Goal: Task Accomplishment & Management: Use online tool/utility

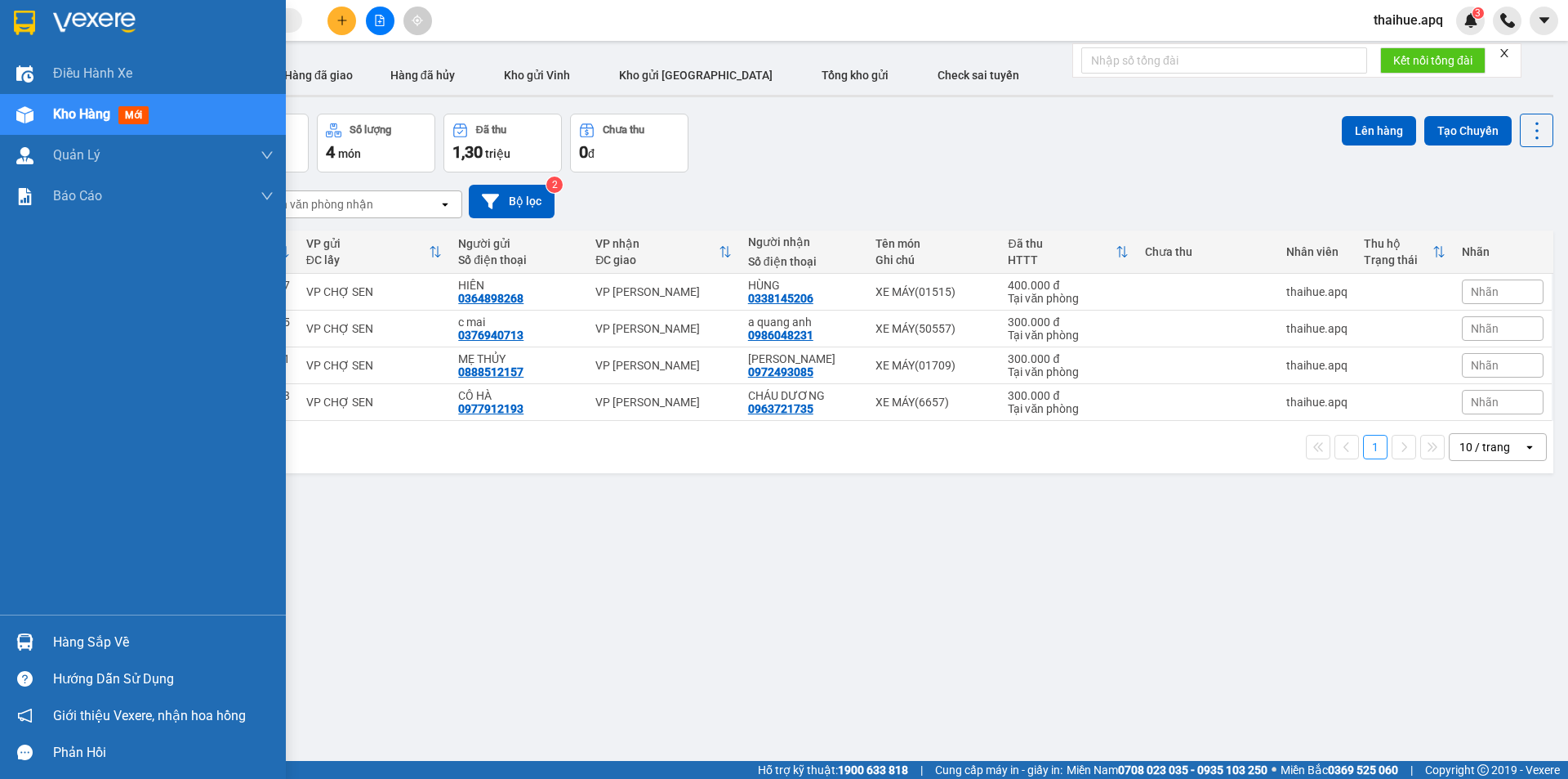
click at [82, 640] on div "Hàng sắp về" at bounding box center [163, 642] width 221 height 25
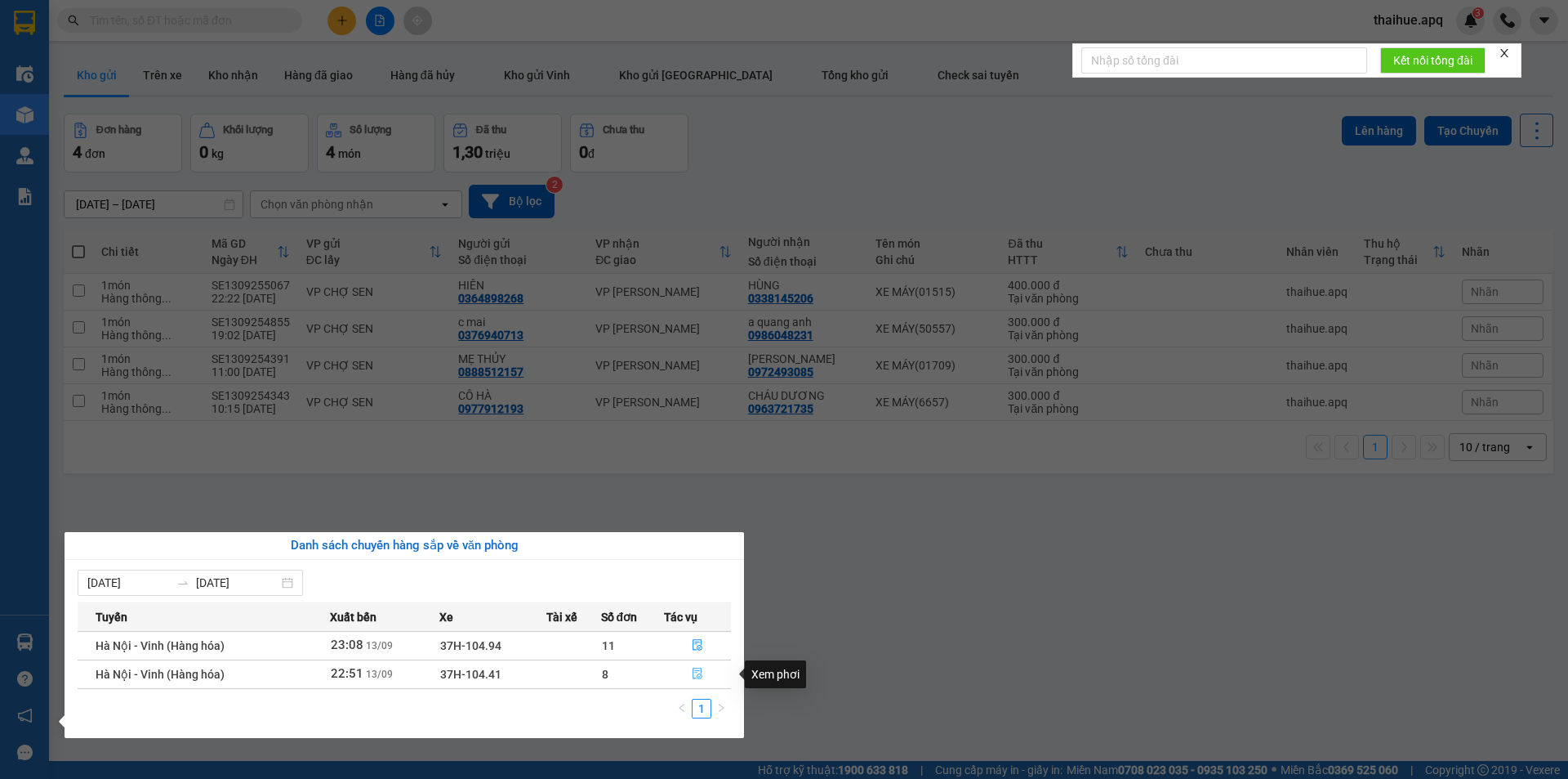
click at [695, 674] on icon "file-done" at bounding box center [697, 673] width 12 height 12
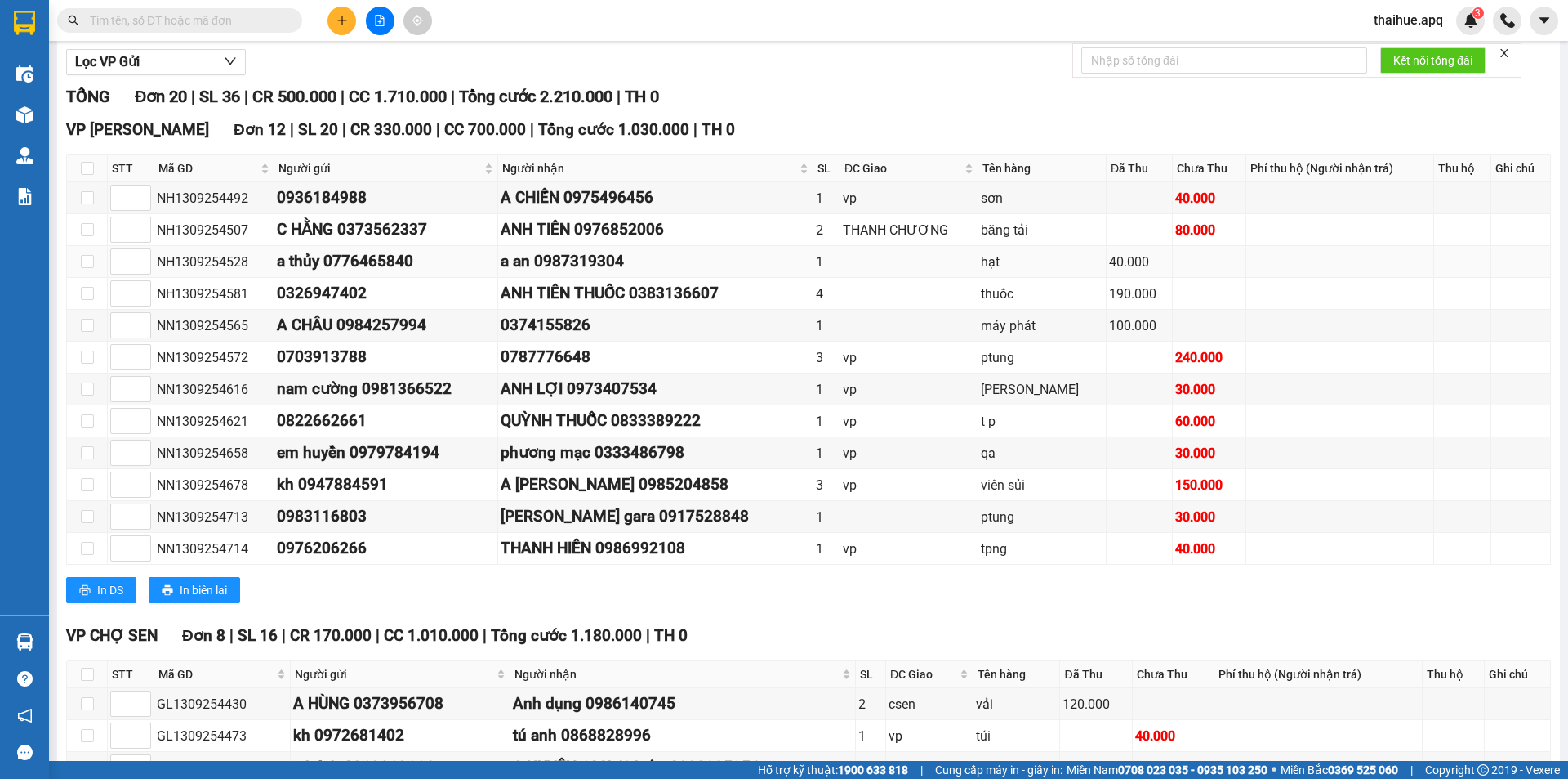
scroll to position [454, 0]
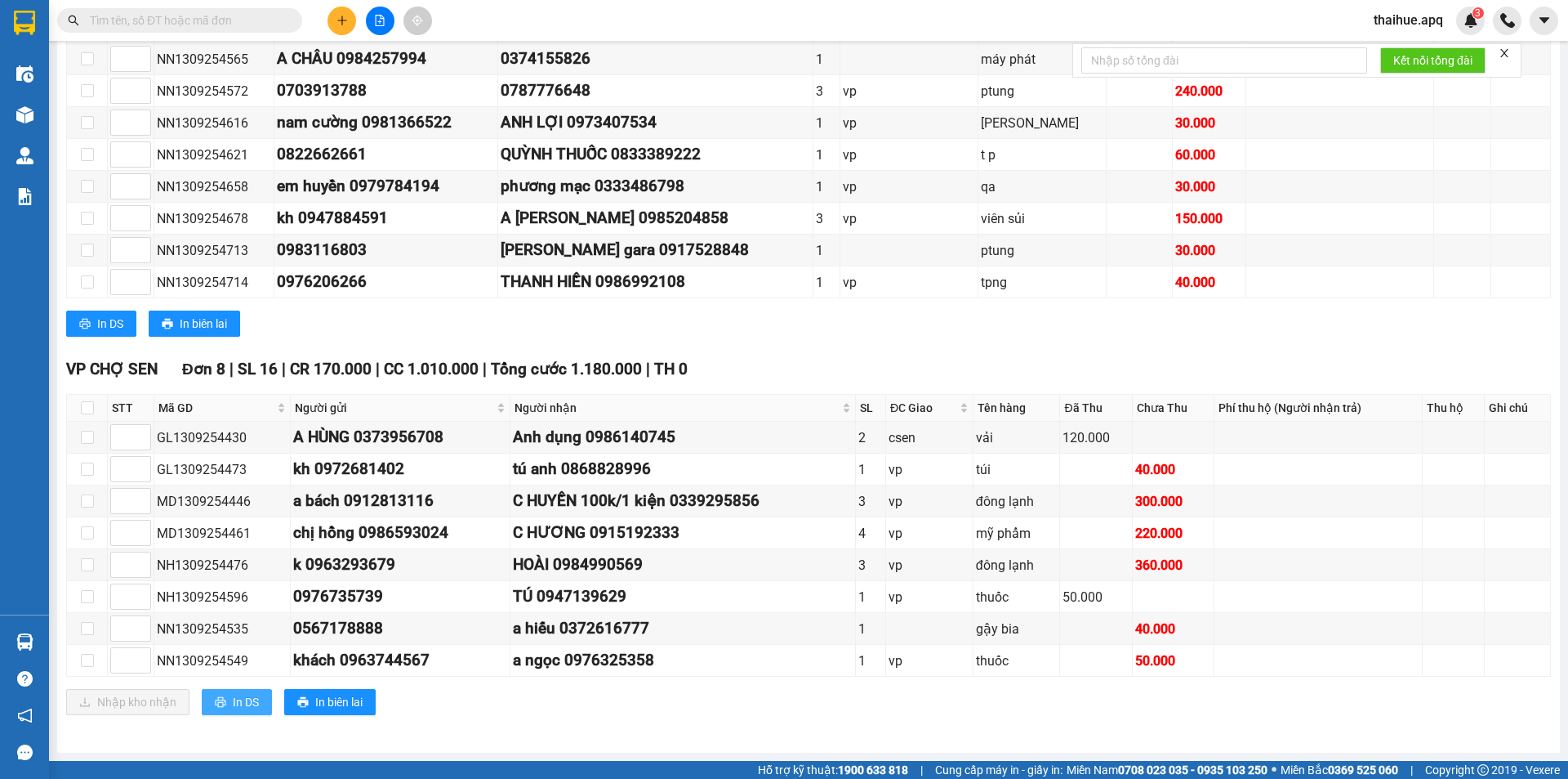
click at [243, 695] on span "In DS" at bounding box center [246, 702] width 26 height 18
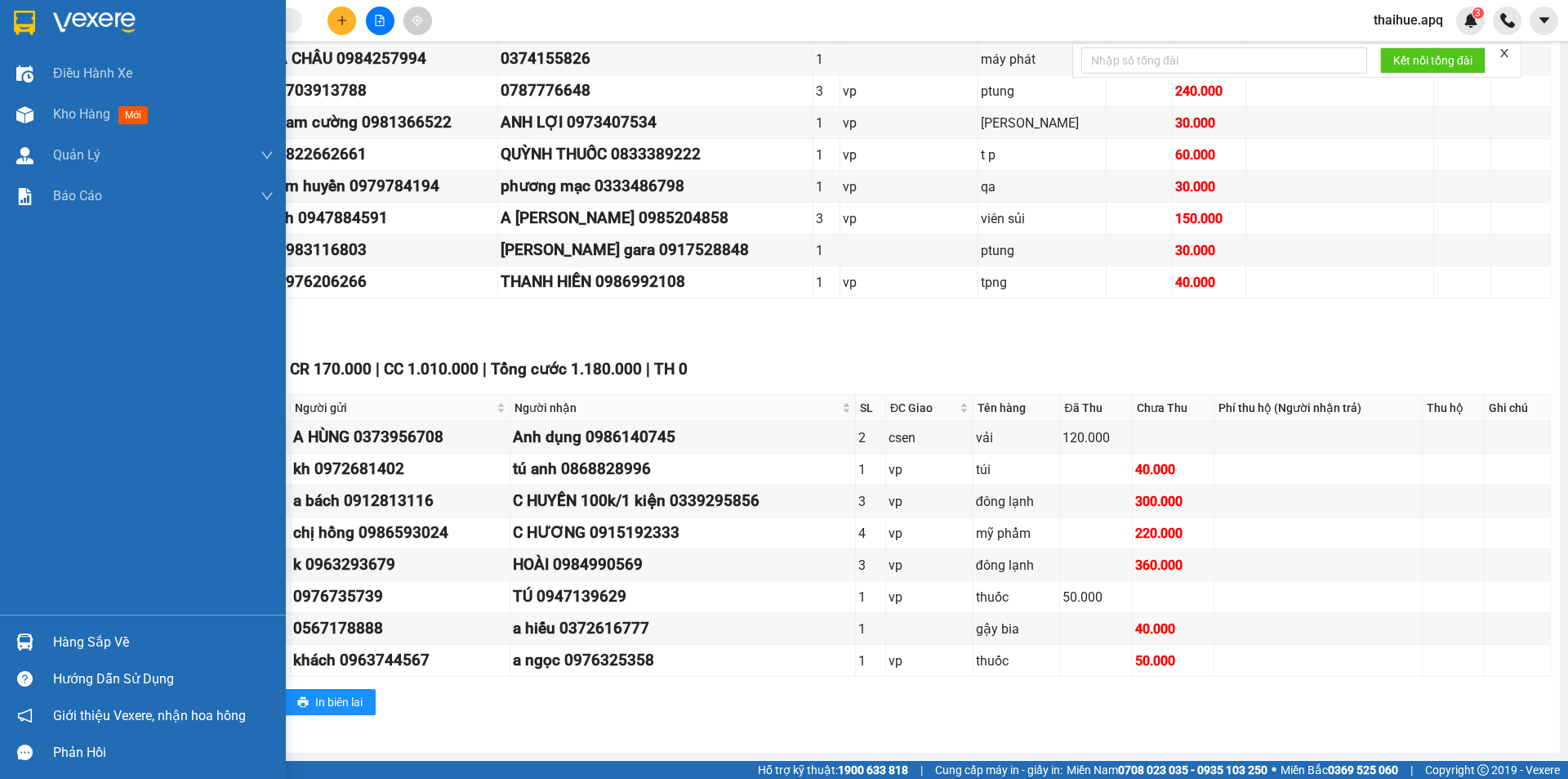
click at [75, 645] on div "Hàng sắp về" at bounding box center [163, 642] width 221 height 25
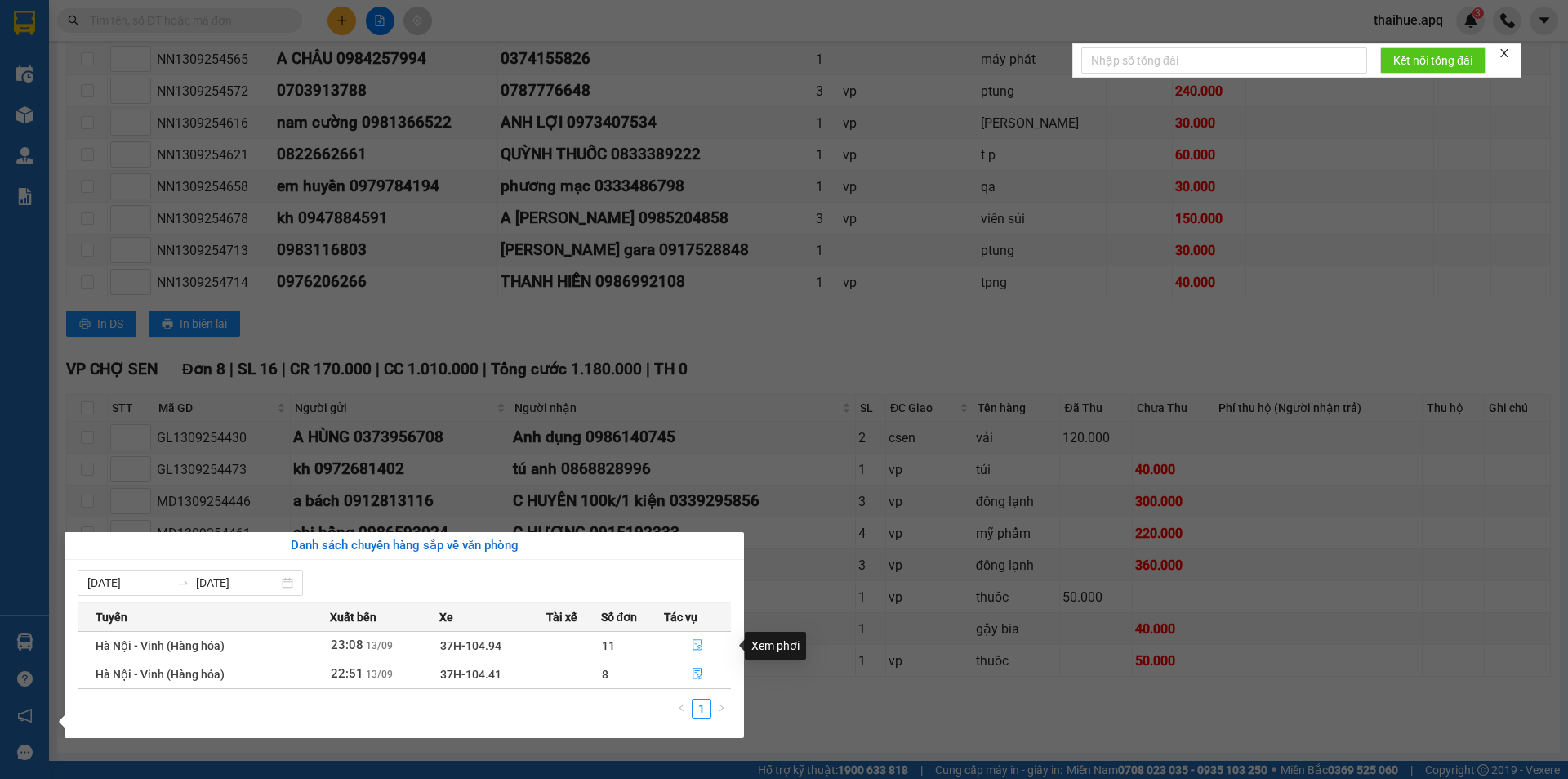
click at [695, 646] on icon "file-done" at bounding box center [697, 645] width 12 height 12
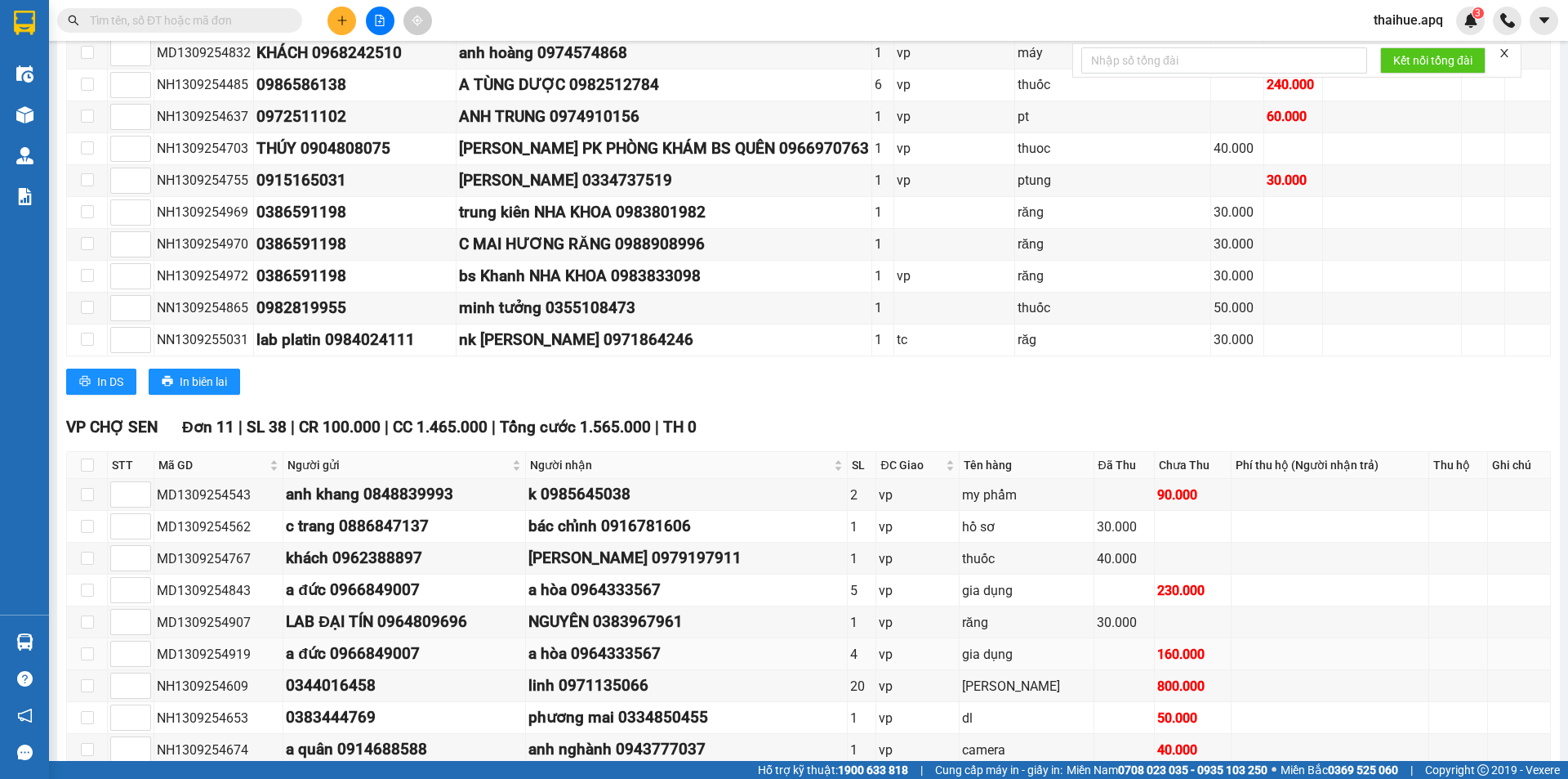
scroll to position [710, 0]
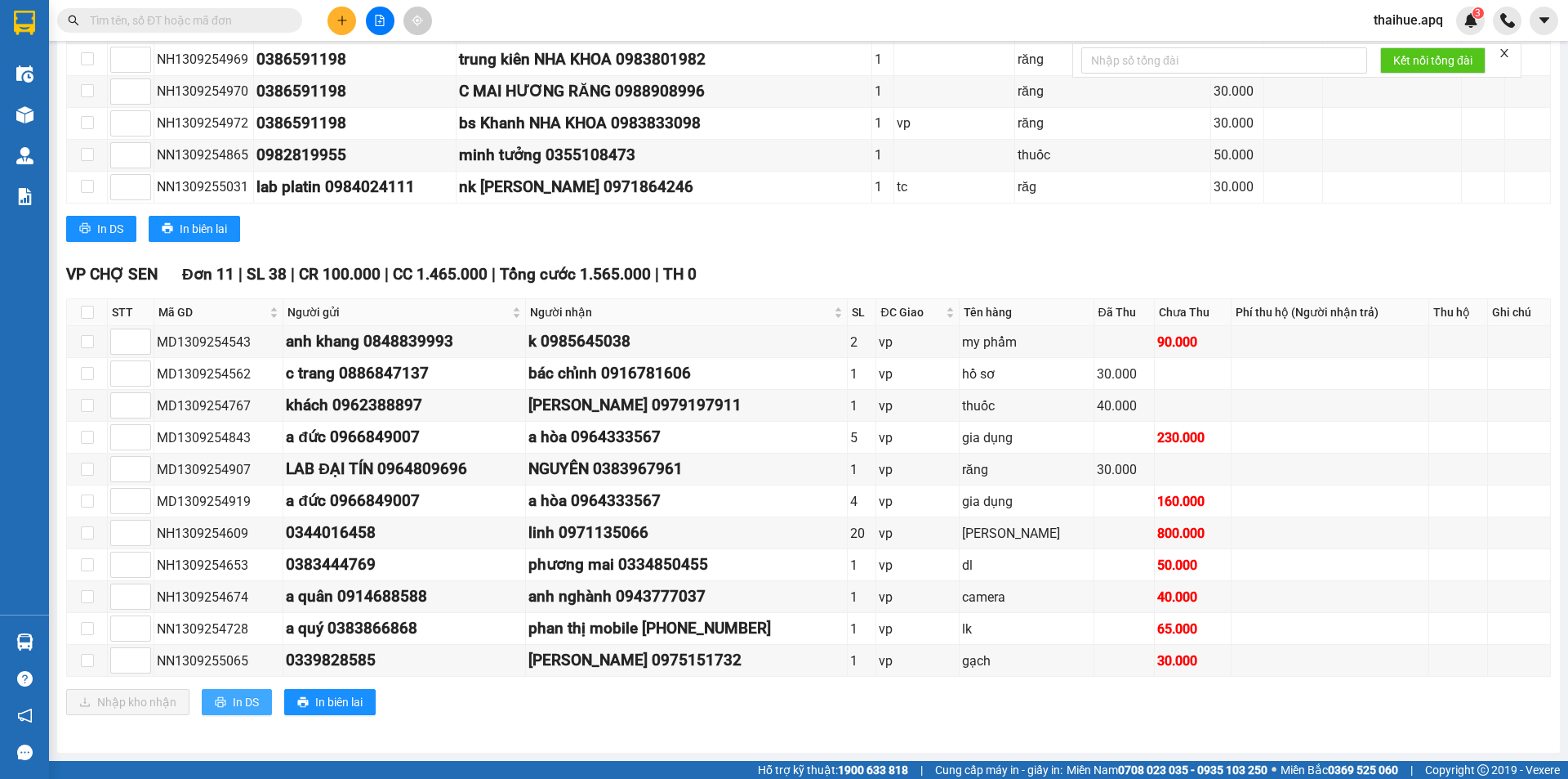
click at [246, 702] on span "In DS" at bounding box center [246, 702] width 26 height 18
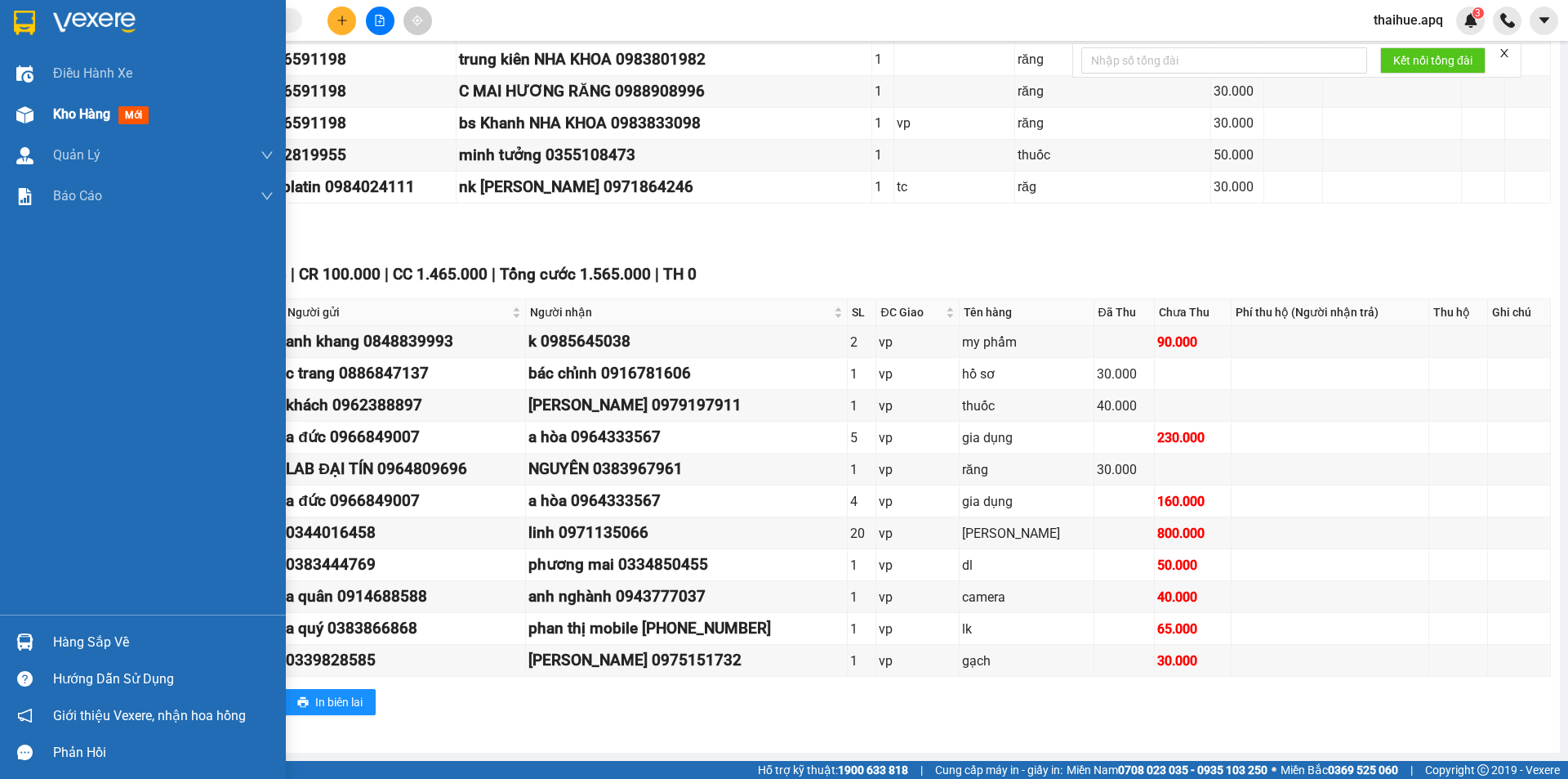
click at [79, 119] on span "Kho hàng" at bounding box center [81, 113] width 57 height 16
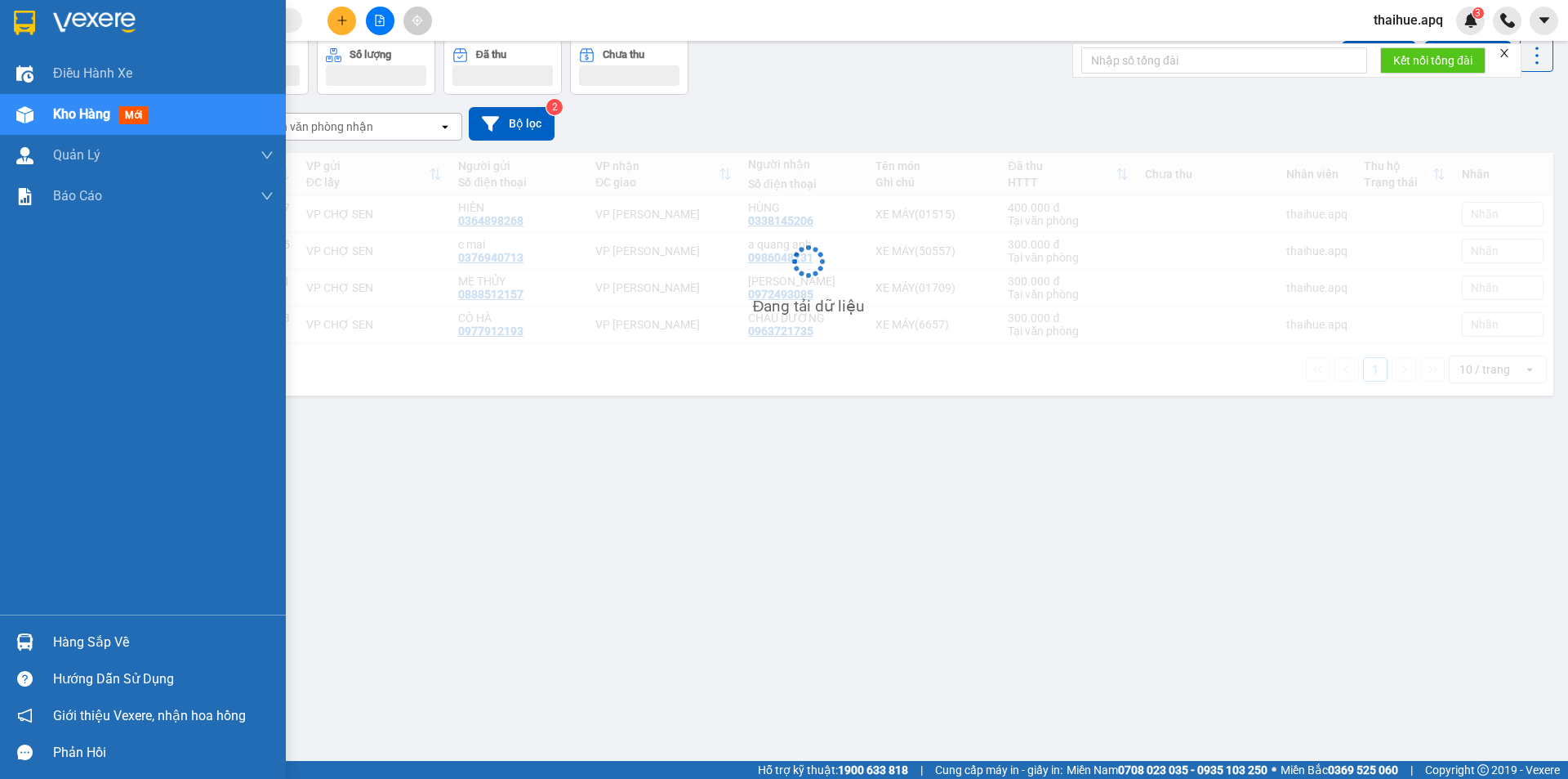
scroll to position [75, 0]
